Goal: Book appointment/travel/reservation

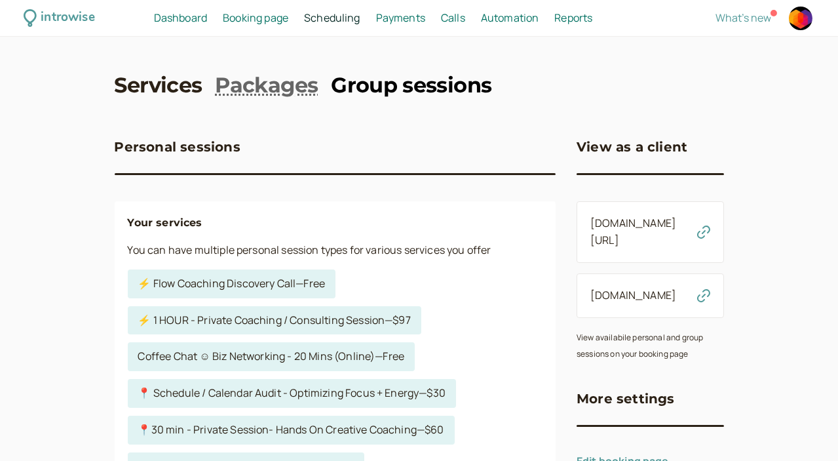
click at [401, 87] on link "Group sessions" at bounding box center [411, 85] width 161 height 29
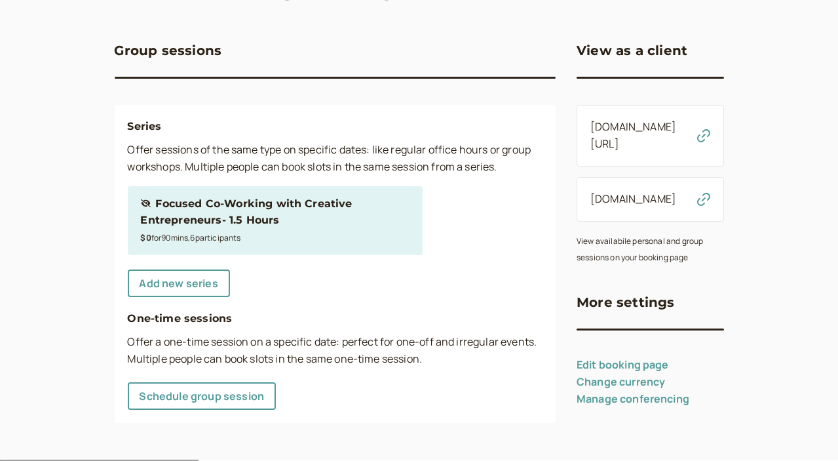
scroll to position [98, 0]
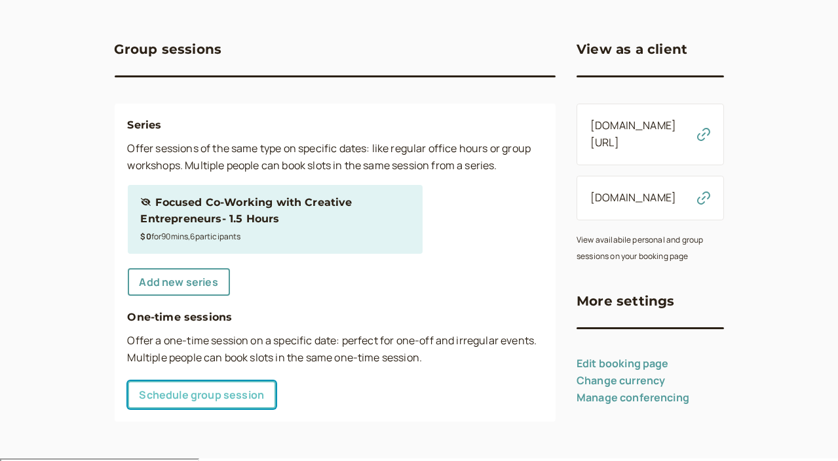
click at [180, 397] on link "Schedule group session" at bounding box center [202, 395] width 149 height 28
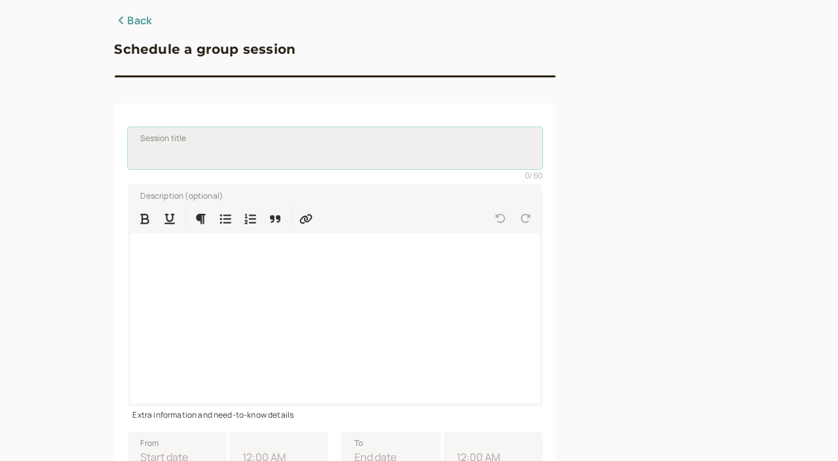
click at [182, 157] on input "Session title" at bounding box center [335, 148] width 415 height 42
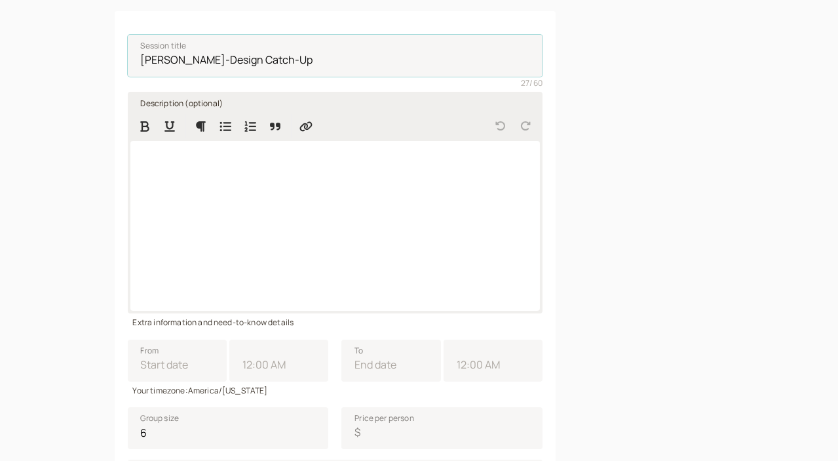
scroll to position [307, 0]
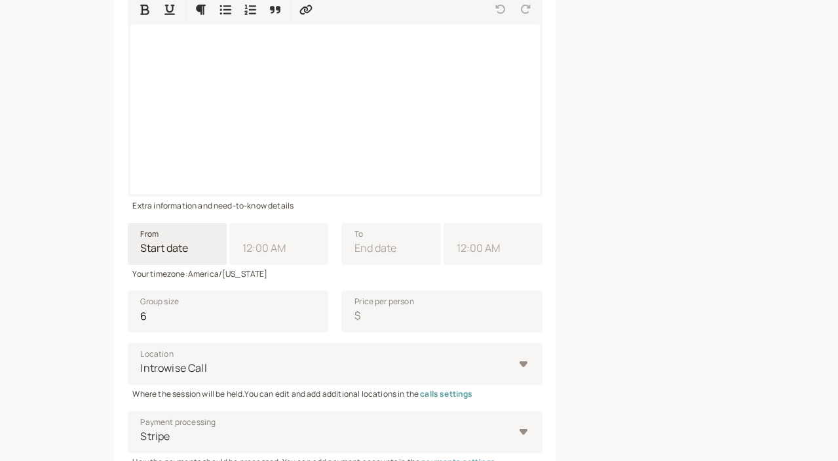
type input "[PERSON_NAME]-Design Catch-Up"
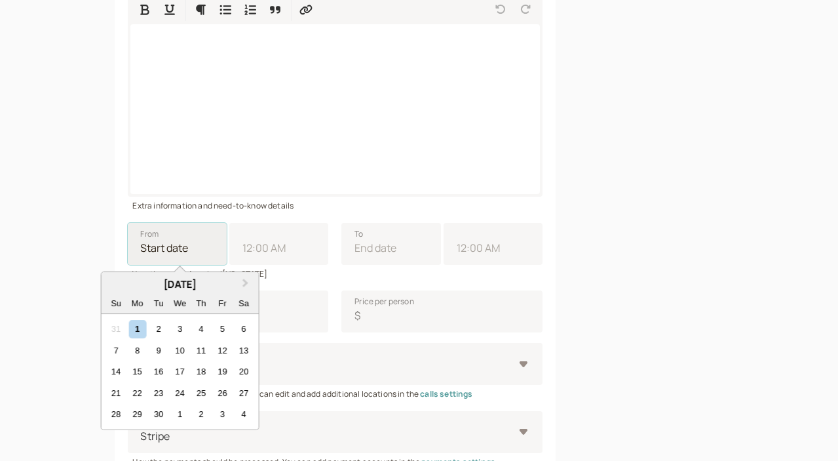
click at [138, 250] on input "From Next Month [DATE] Su Mo Tu We Th Fr Sa 31 1 2 3 4 5 6 7 8 9 10 11 12 13 14…" at bounding box center [177, 244] width 99 height 42
click at [149, 333] on div "2" at bounding box center [158, 329] width 18 height 18
click at [128, 265] on input "From Next Month [DATE] Su Mo Tu We Th Fr Sa 31 1 2 3 4 5 6 7 8 9 10 11 12 13 14…" at bounding box center [177, 244] width 99 height 42
type input "[DATE]"
type input "11:00 AM"
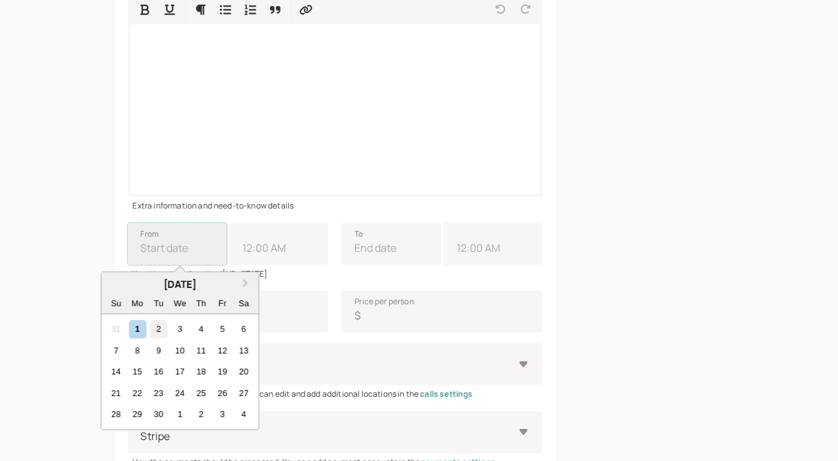
type input "[DATE]"
type input "12:00 PM"
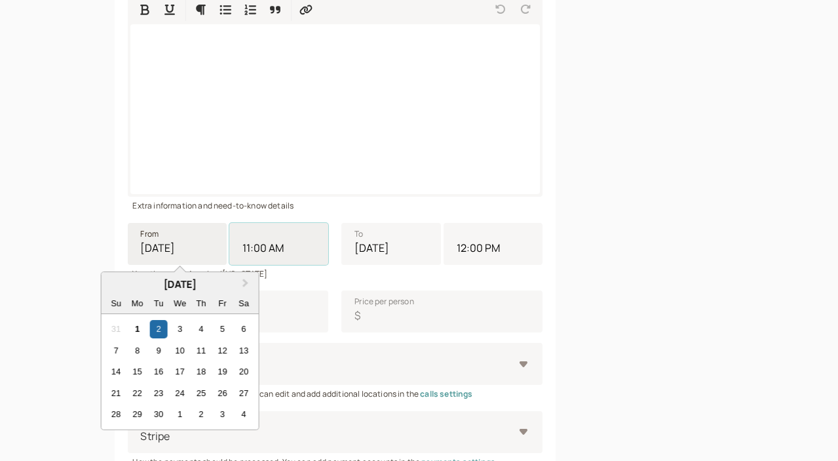
click at [229, 253] on input "11:00 AM" at bounding box center [278, 244] width 99 height 42
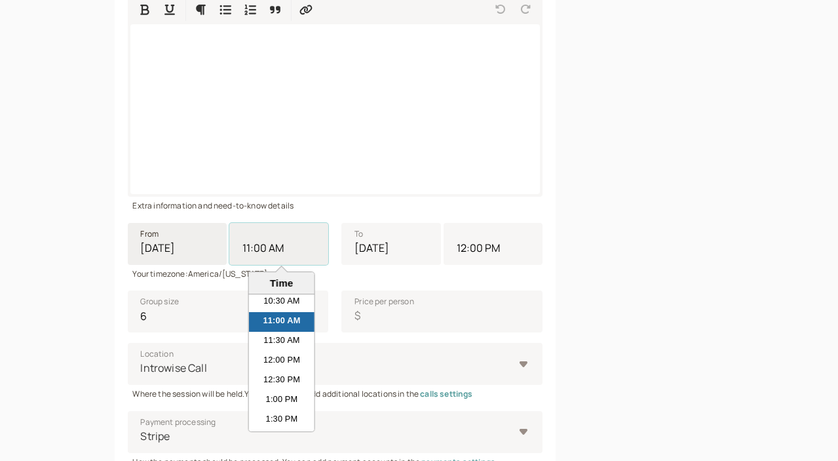
scroll to position [487, 0]
click at [249, 371] on li "2:00 PM" at bounding box center [282, 368] width 66 height 20
click at [229, 265] on input "11:00 AM" at bounding box center [278, 244] width 99 height 42
type input "2:00 PM"
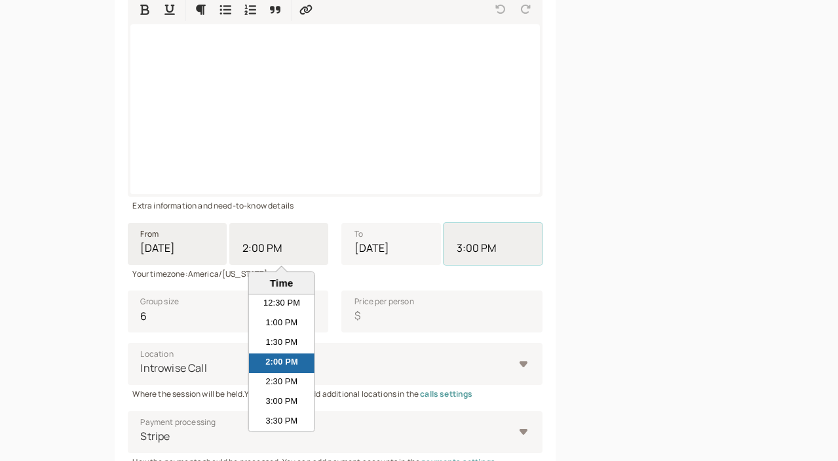
click at [444, 250] on input "3:00 PM" at bounding box center [493, 244] width 99 height 42
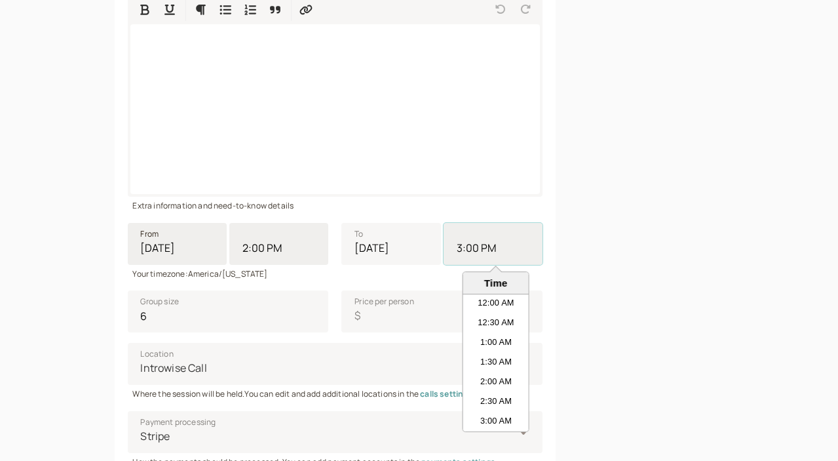
scroll to position [531, 0]
click at [463, 340] on li "2:30 PM" at bounding box center [496, 343] width 66 height 20
click at [444, 265] on input "3:00 PM" at bounding box center [493, 244] width 99 height 42
type input "2:30 PM"
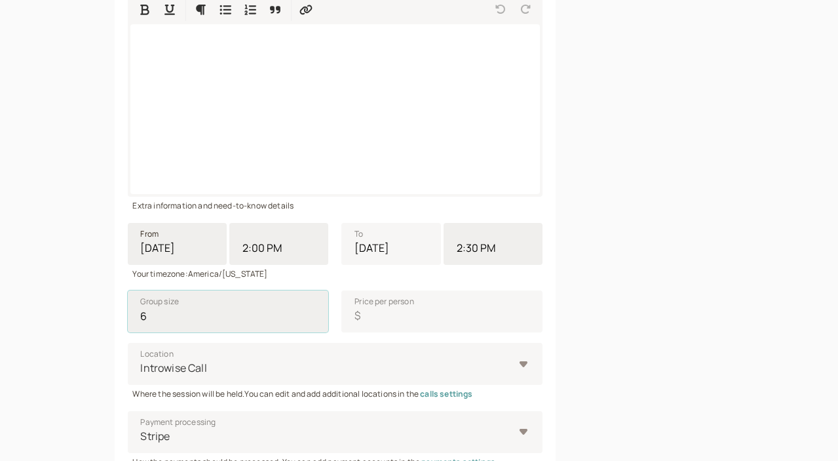
click at [179, 328] on input "6" at bounding box center [228, 311] width 201 height 42
type input "1"
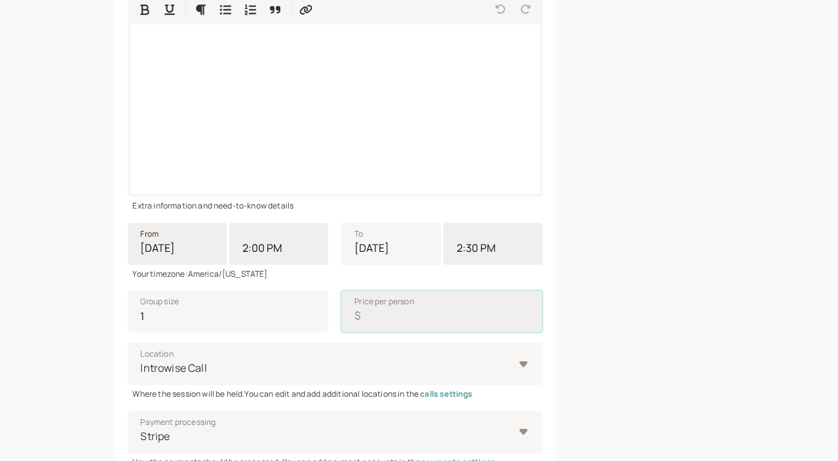
click at [341, 324] on input "Price per person $" at bounding box center [441, 311] width 201 height 42
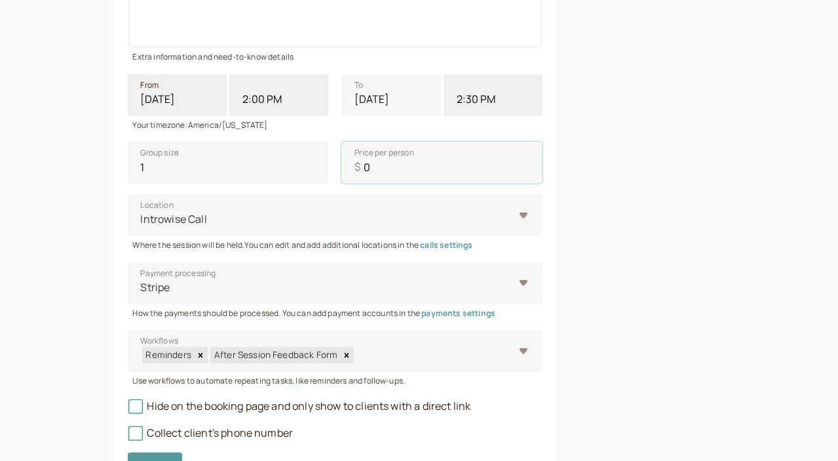
scroll to position [532, 0]
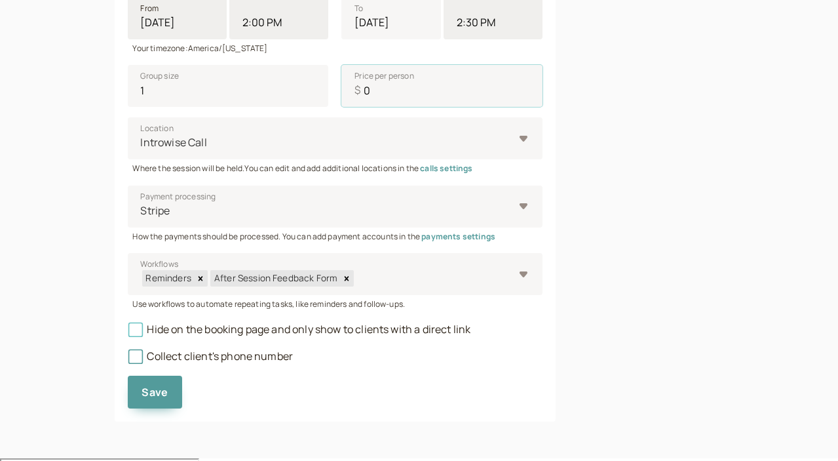
type input "0"
click at [128, 332] on icon at bounding box center [135, 329] width 14 height 14
click at [128, 333] on input "Hide on the booking page and only show to clients with a direct link" at bounding box center [128, 333] width 0 height 0
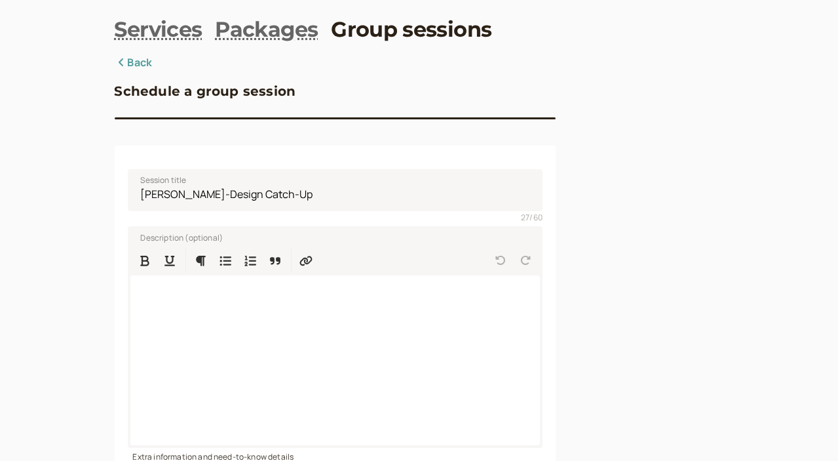
scroll to position [58, 0]
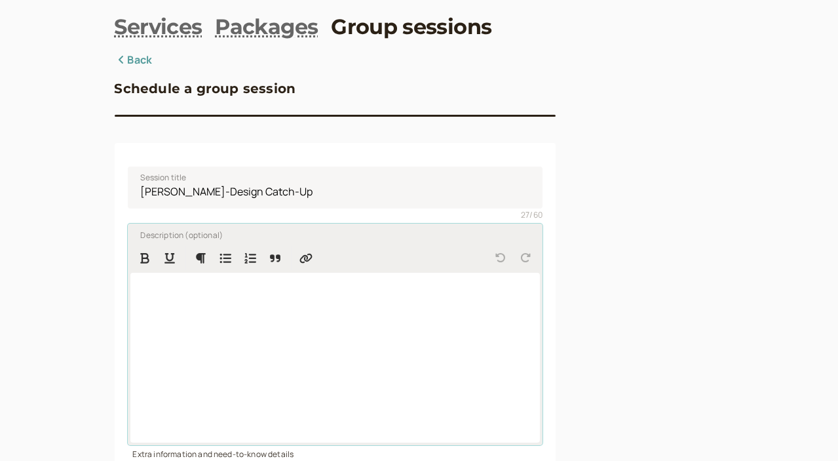
click at [368, 309] on div at bounding box center [335, 358] width 410 height 170
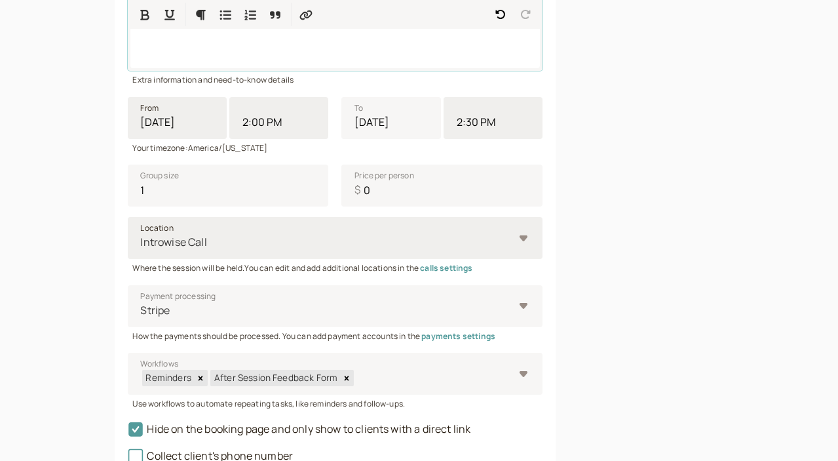
scroll to position [532, 0]
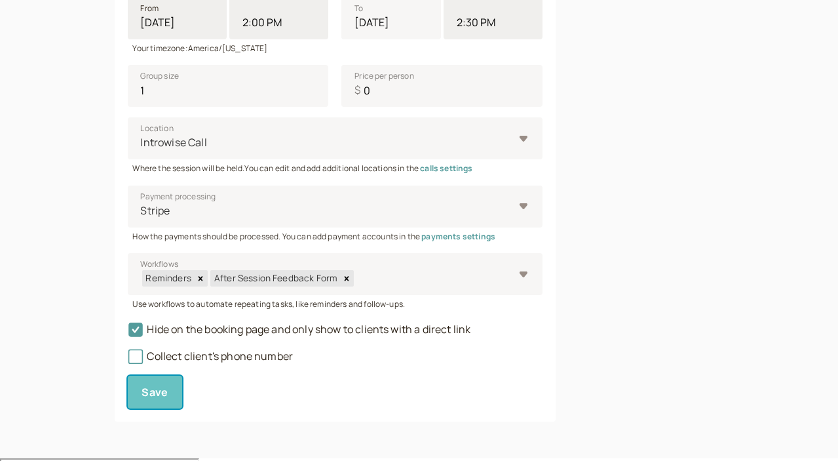
click at [142, 398] on span "Save" at bounding box center [155, 392] width 26 height 14
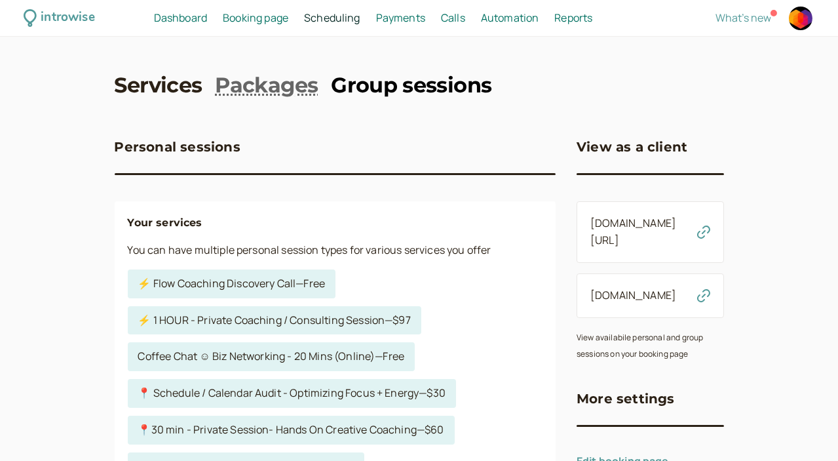
click at [366, 90] on link "Group sessions" at bounding box center [411, 85] width 161 height 29
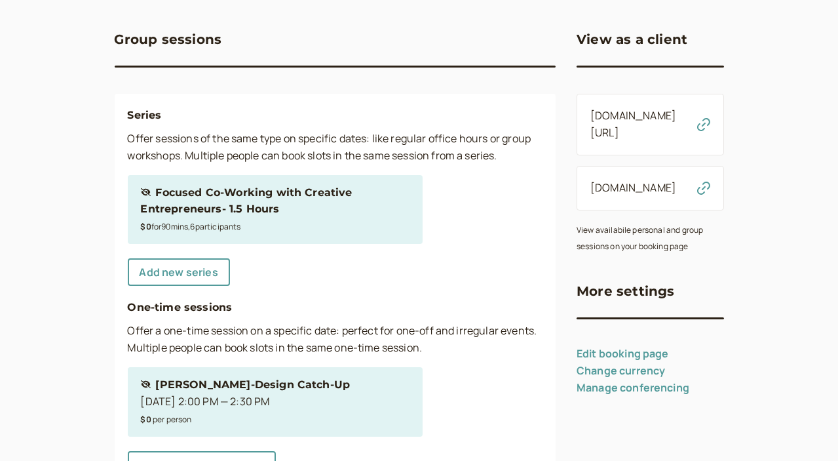
scroll to position [177, 0]
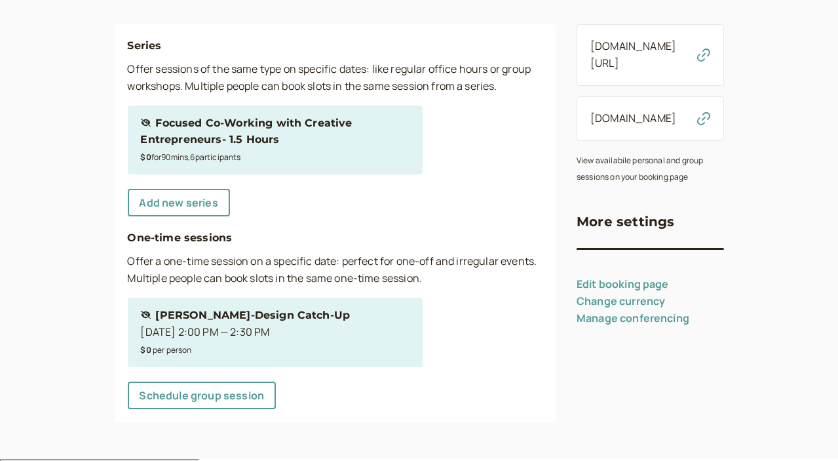
click at [273, 336] on div "Hidden session [PERSON_NAME]-Design Catch-Up [DATE] 2:00 PM — 2:30 PM $0 per pe…" at bounding box center [275, 332] width 269 height 51
click at [240, 317] on div "Hidden session [PERSON_NAME]-Design Catch-Up" at bounding box center [246, 315] width 210 height 17
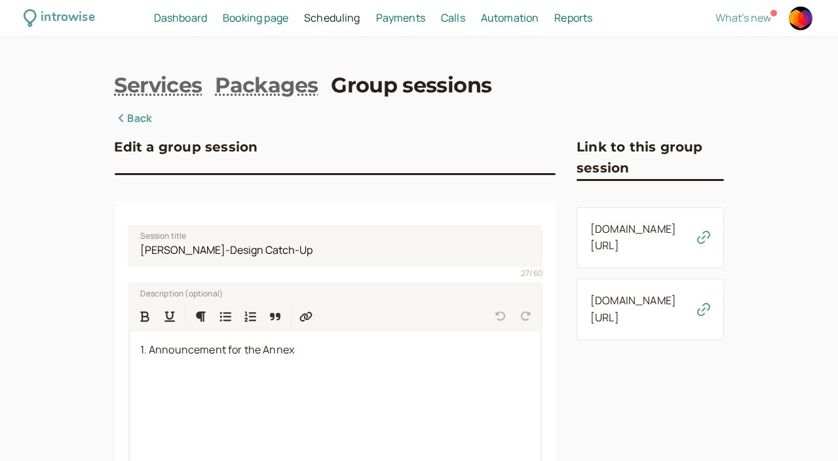
click at [710, 236] on icon "button" at bounding box center [703, 237] width 13 height 13
